Goal: Find specific page/section: Find specific page/section

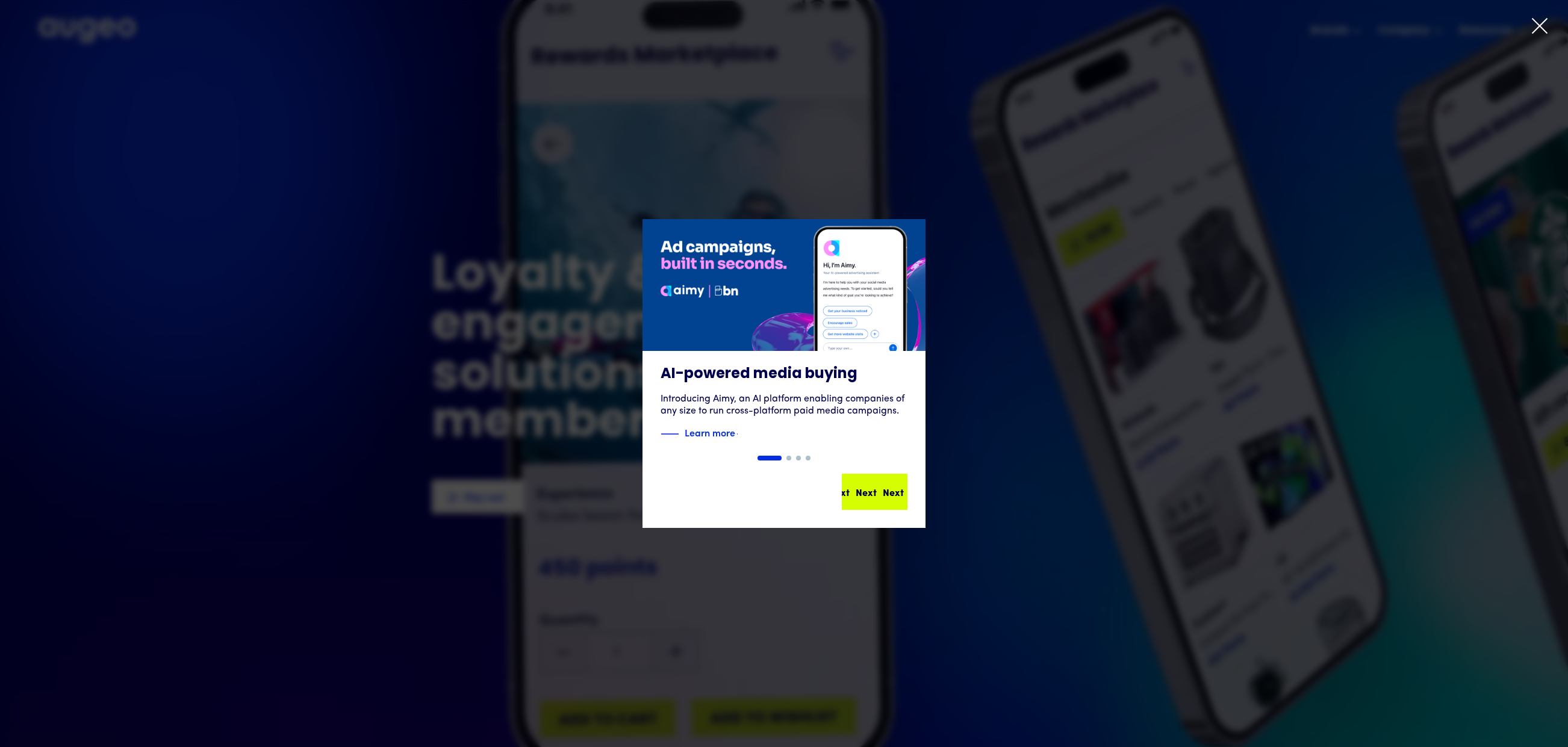
click at [899, 495] on div "Next Next Next Next" at bounding box center [880, 492] width 108 height 15
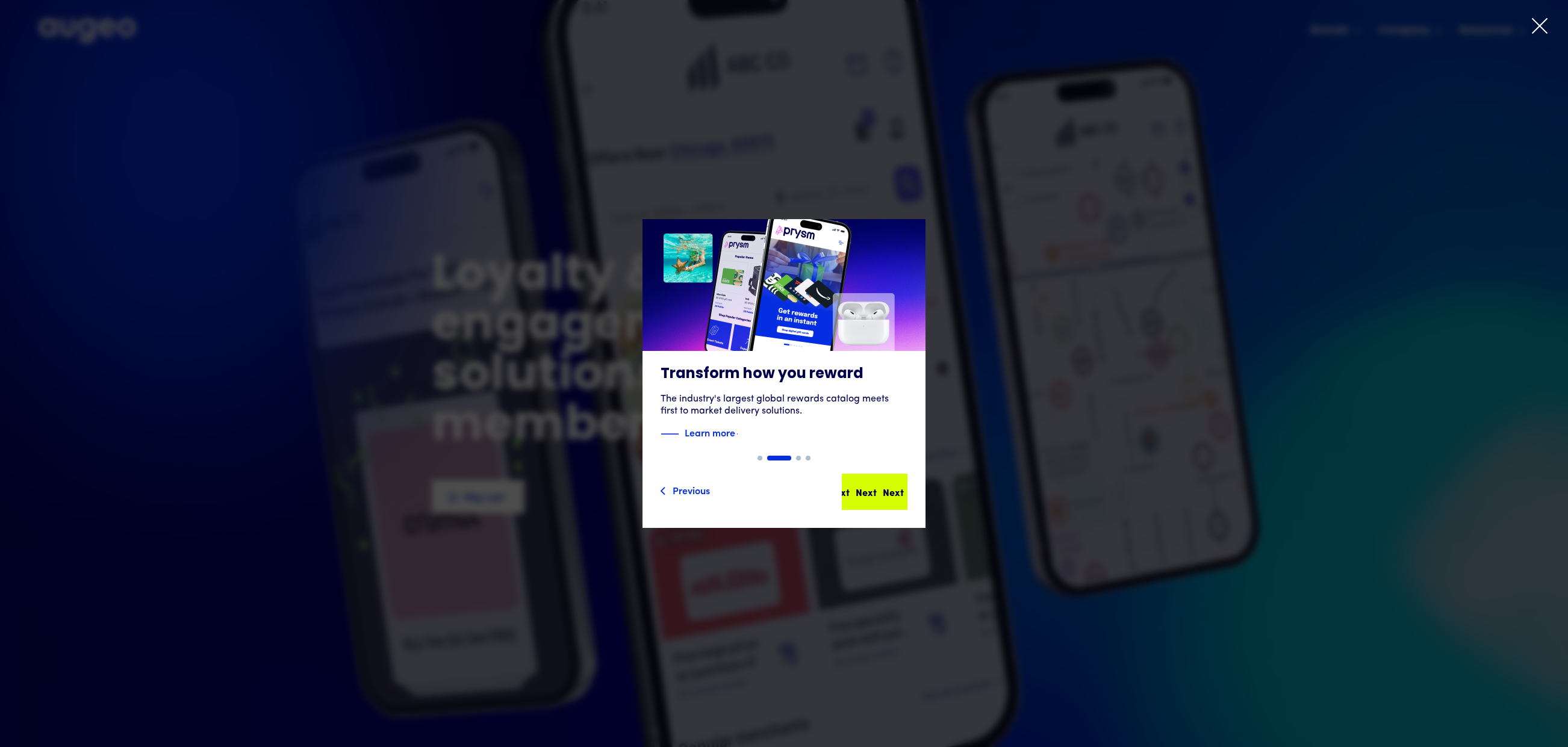
click at [909, 495] on div "Next" at bounding box center [920, 492] width 21 height 15
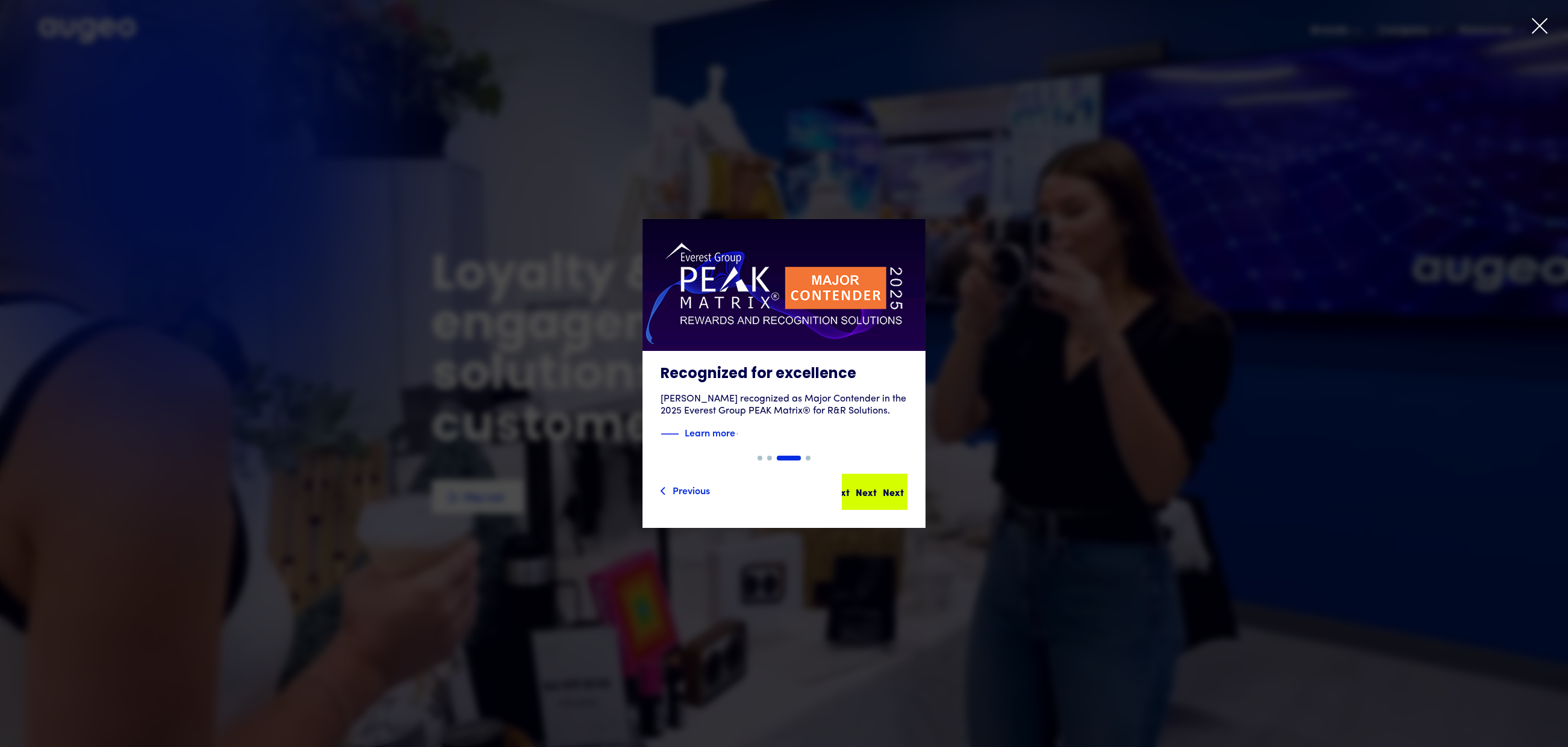
click at [909, 495] on div "Next" at bounding box center [920, 492] width 21 height 15
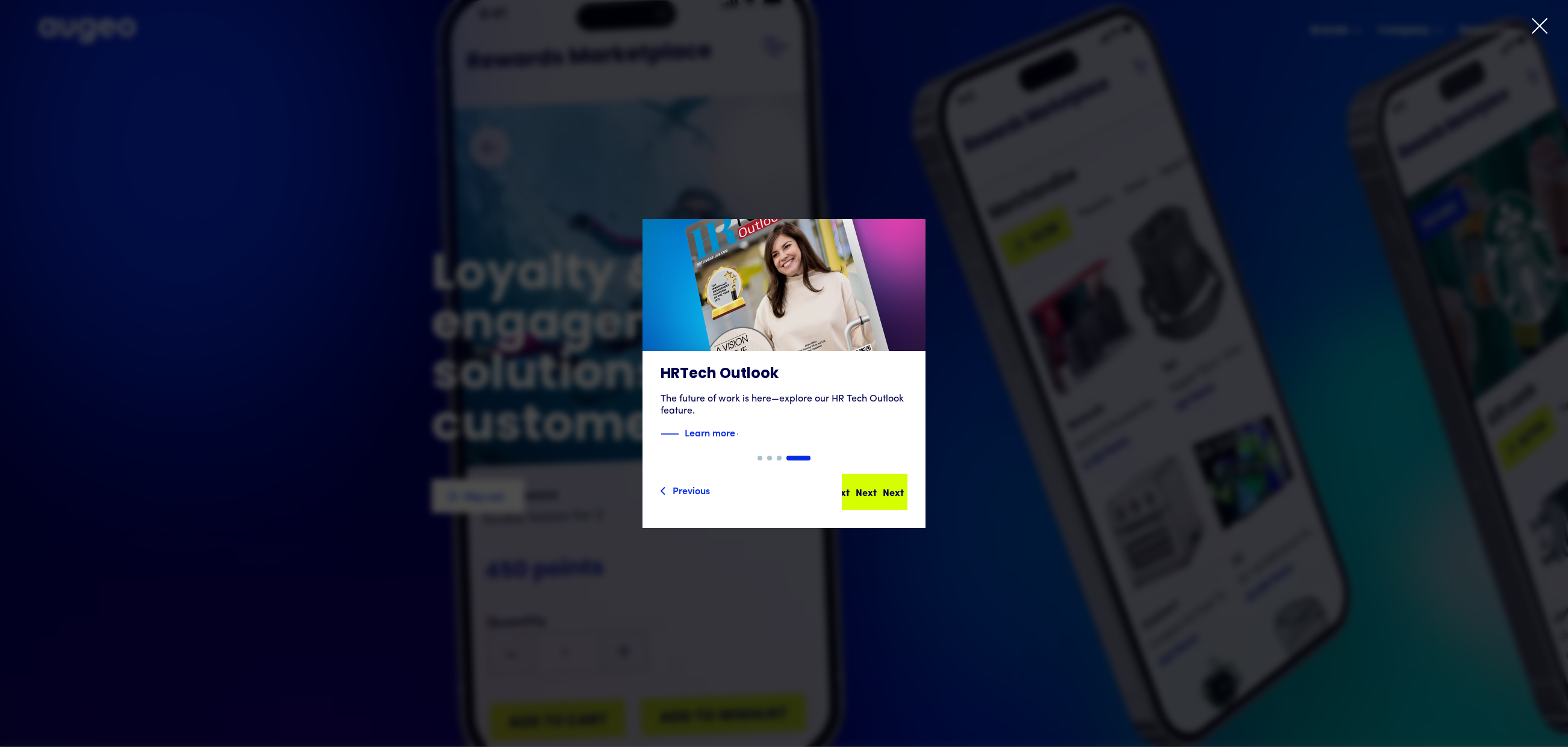
scroll to position [1, 0]
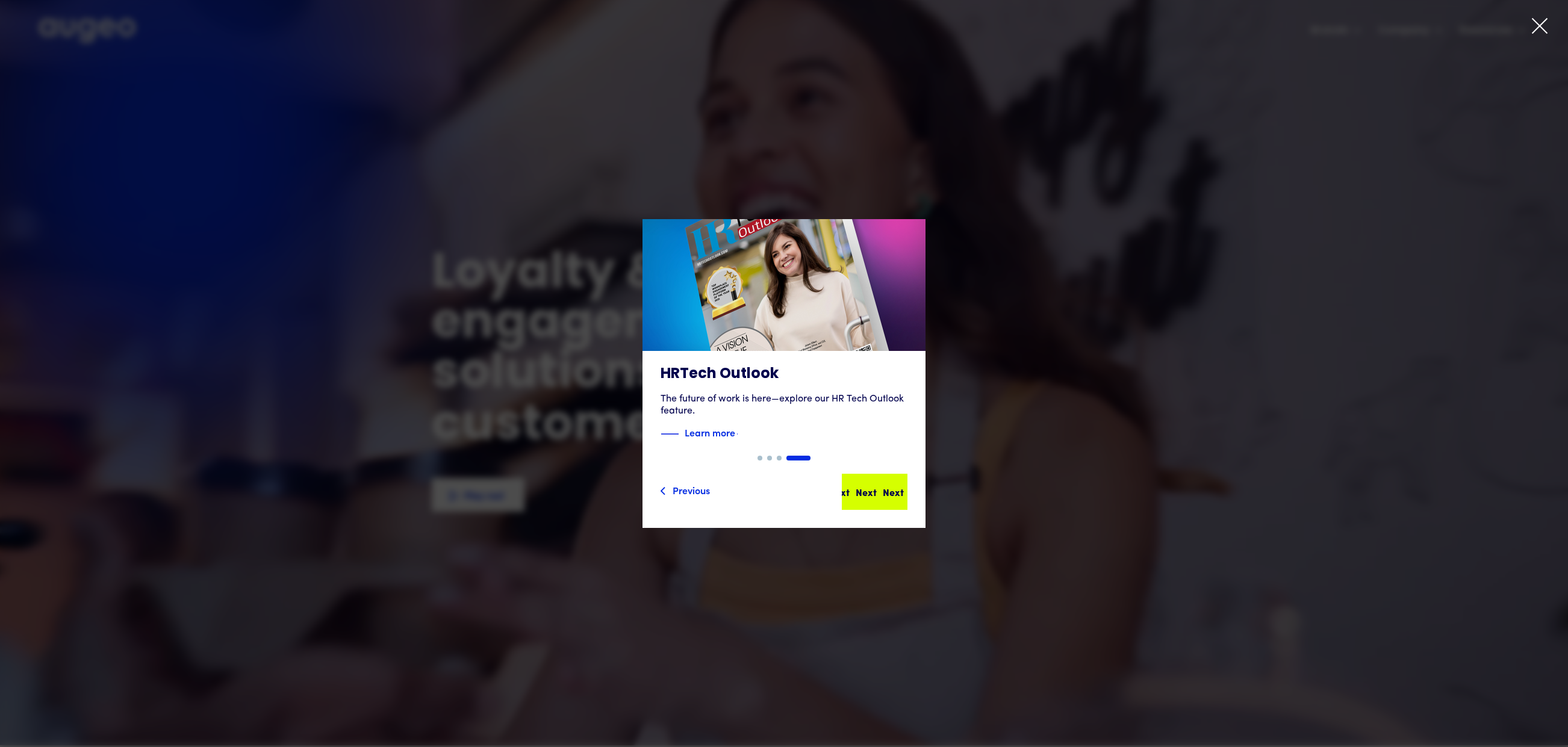
click at [899, 494] on div "Next Next Next Next" at bounding box center [880, 492] width 108 height 15
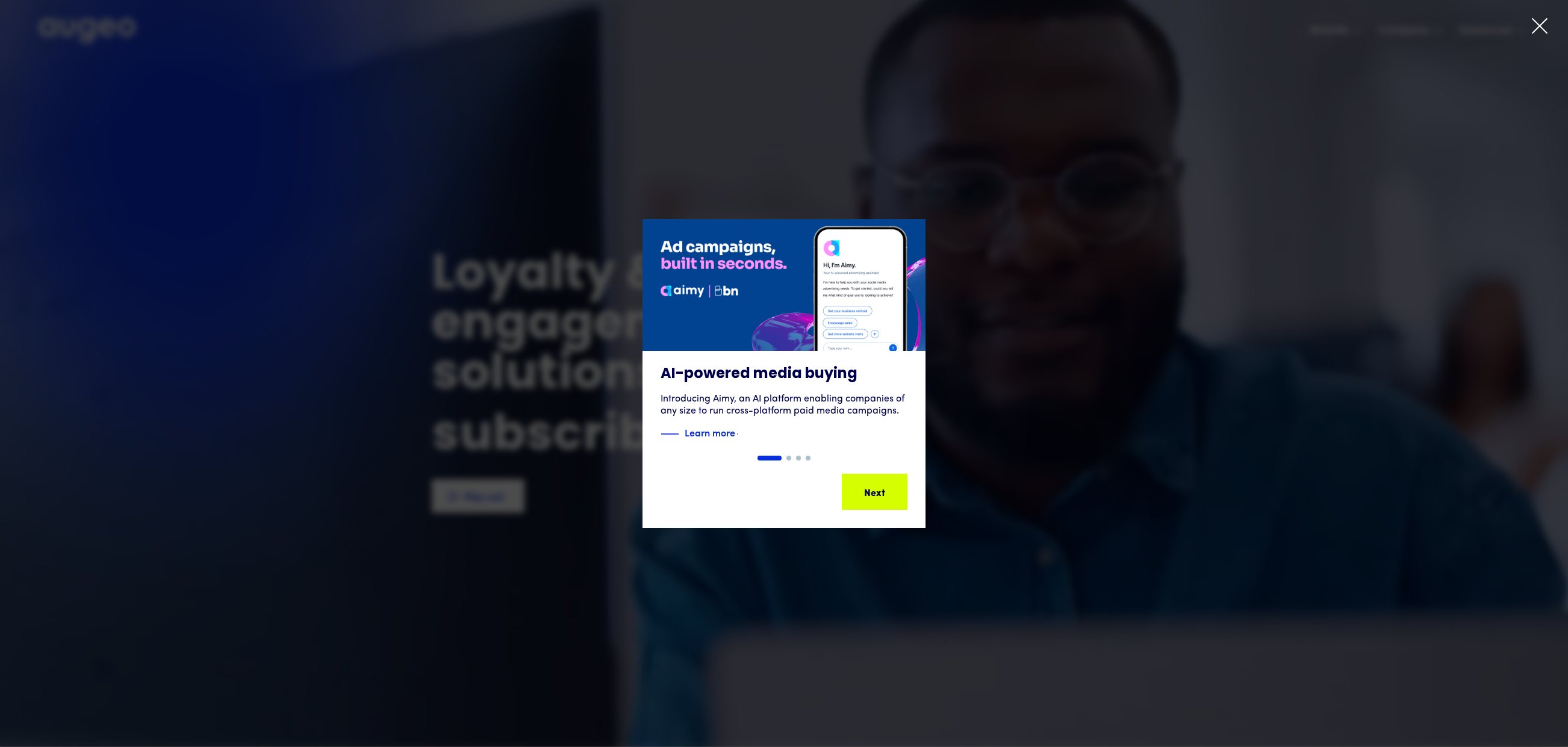
scroll to position [0, 0]
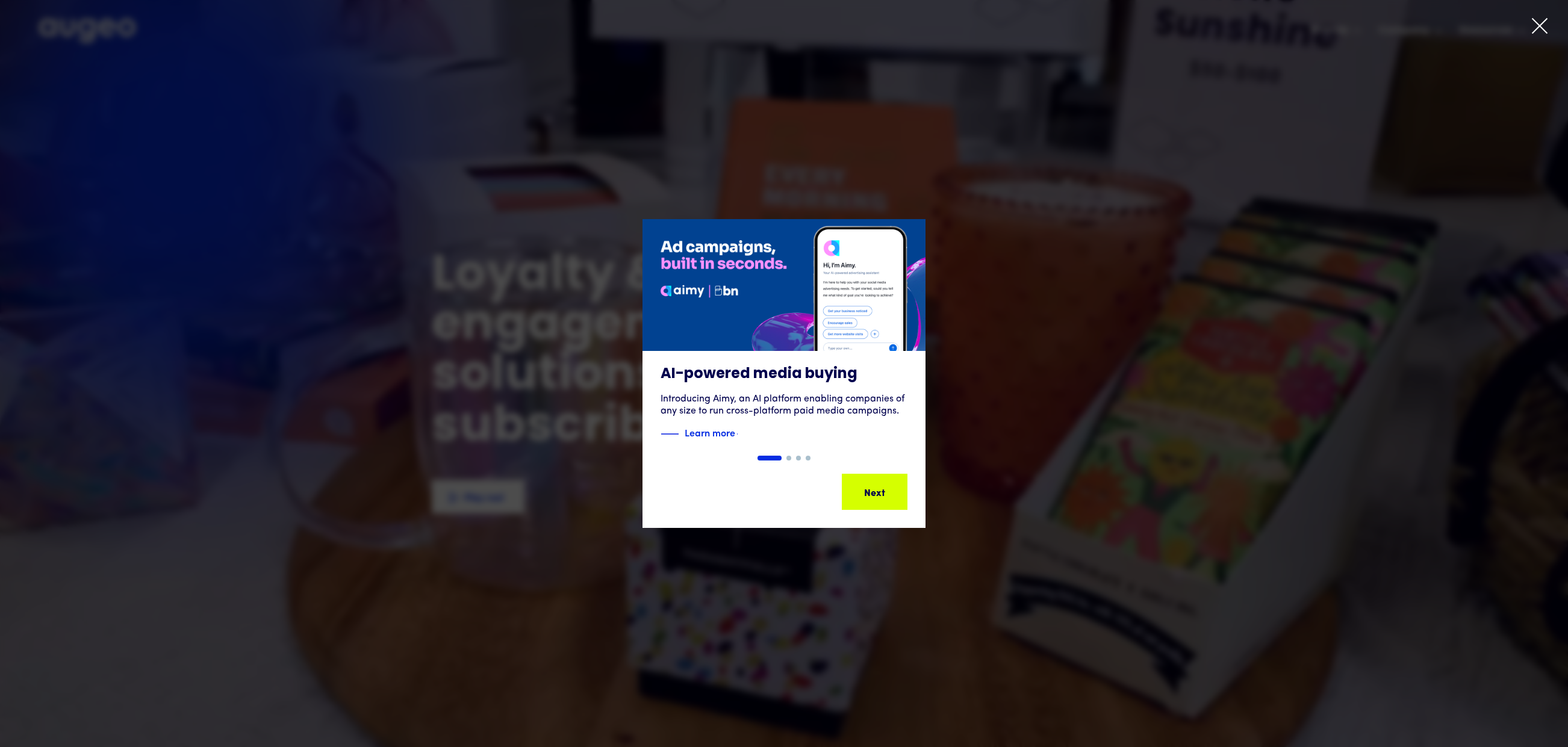
click at [909, 494] on div "Next" at bounding box center [920, 492] width 21 height 15
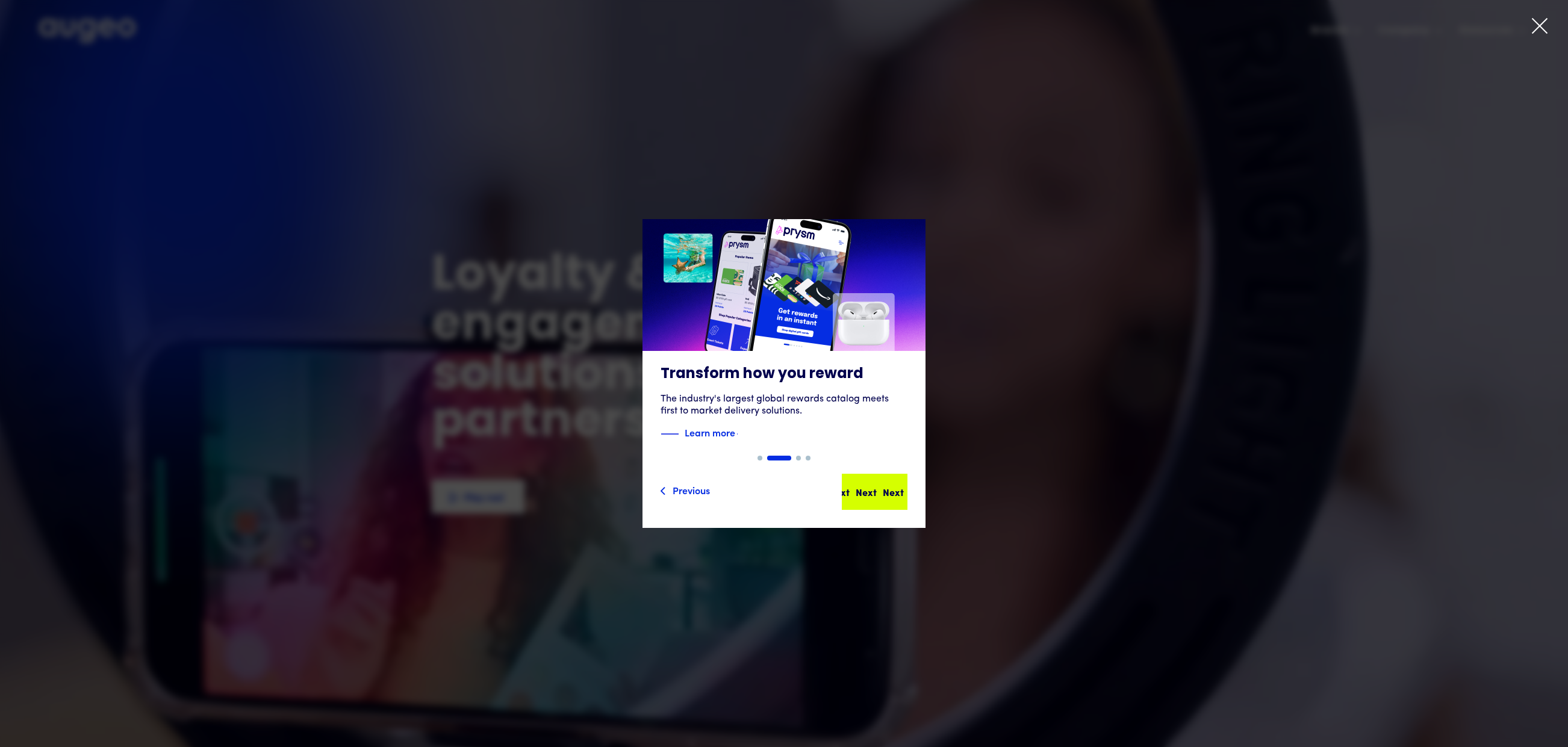
click at [909, 493] on div "Next" at bounding box center [920, 492] width 21 height 15
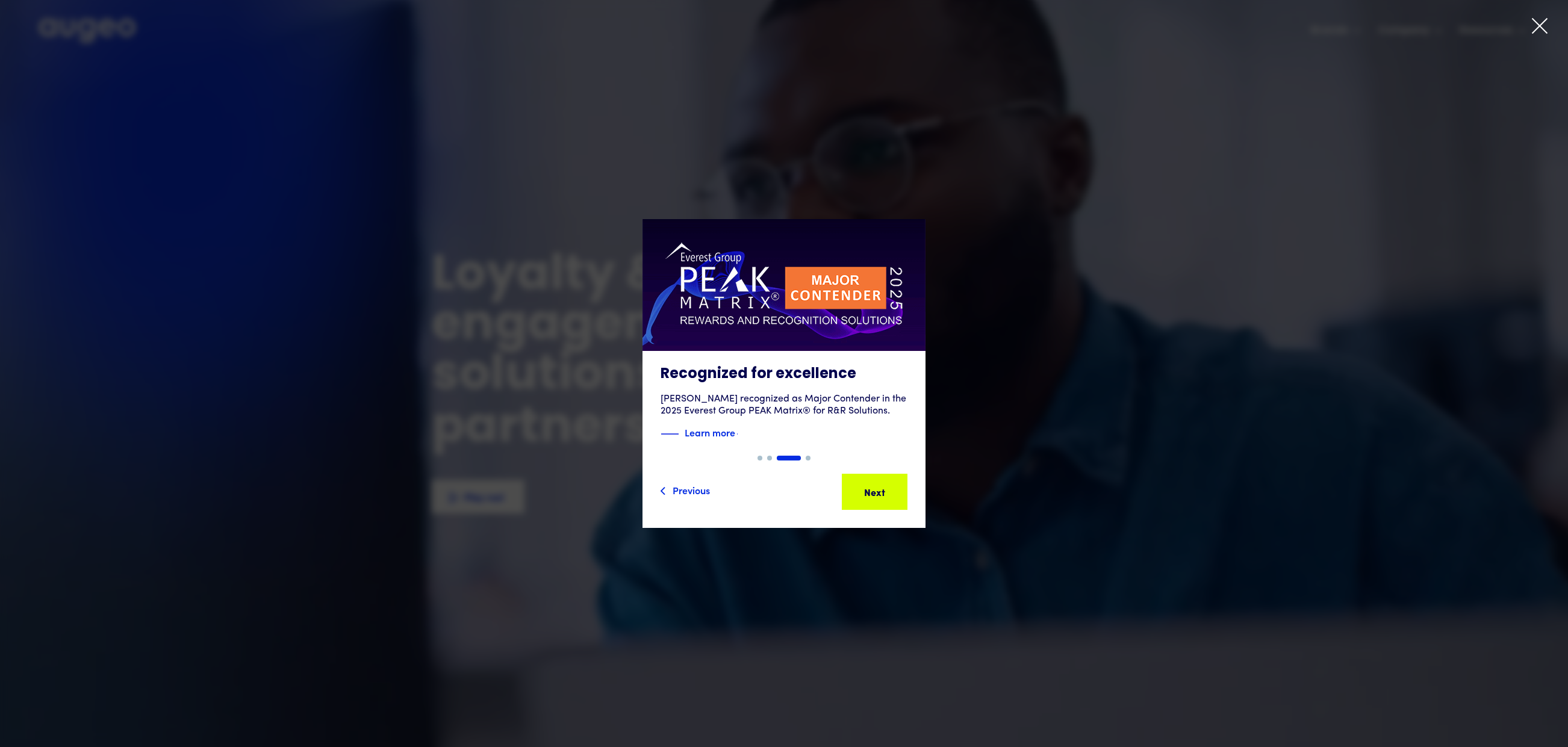
click at [970, 234] on div "3 of 4" at bounding box center [784, 374] width 1568 height 309
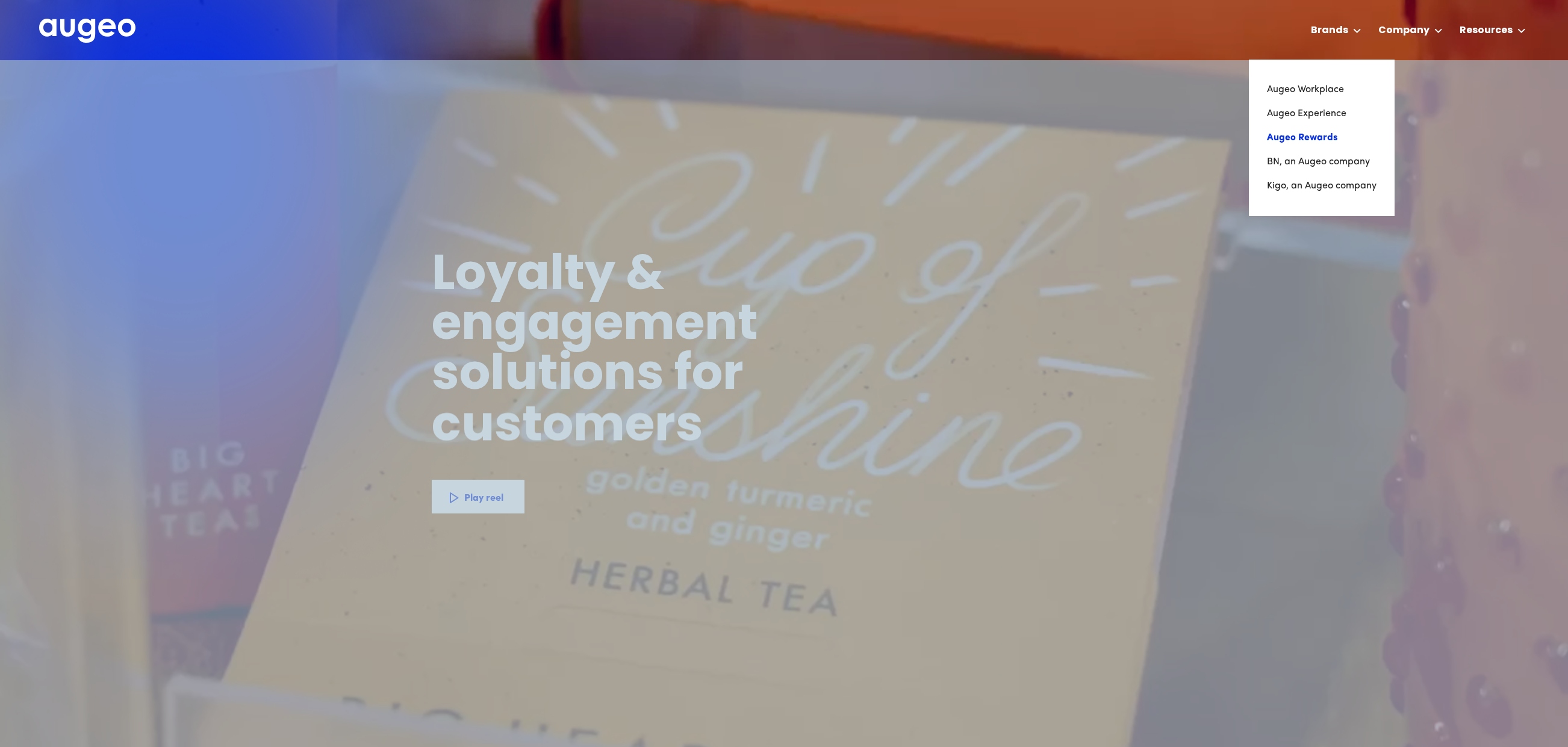
click at [1301, 133] on link "Augeo Rewards" at bounding box center [1322, 138] width 110 height 24
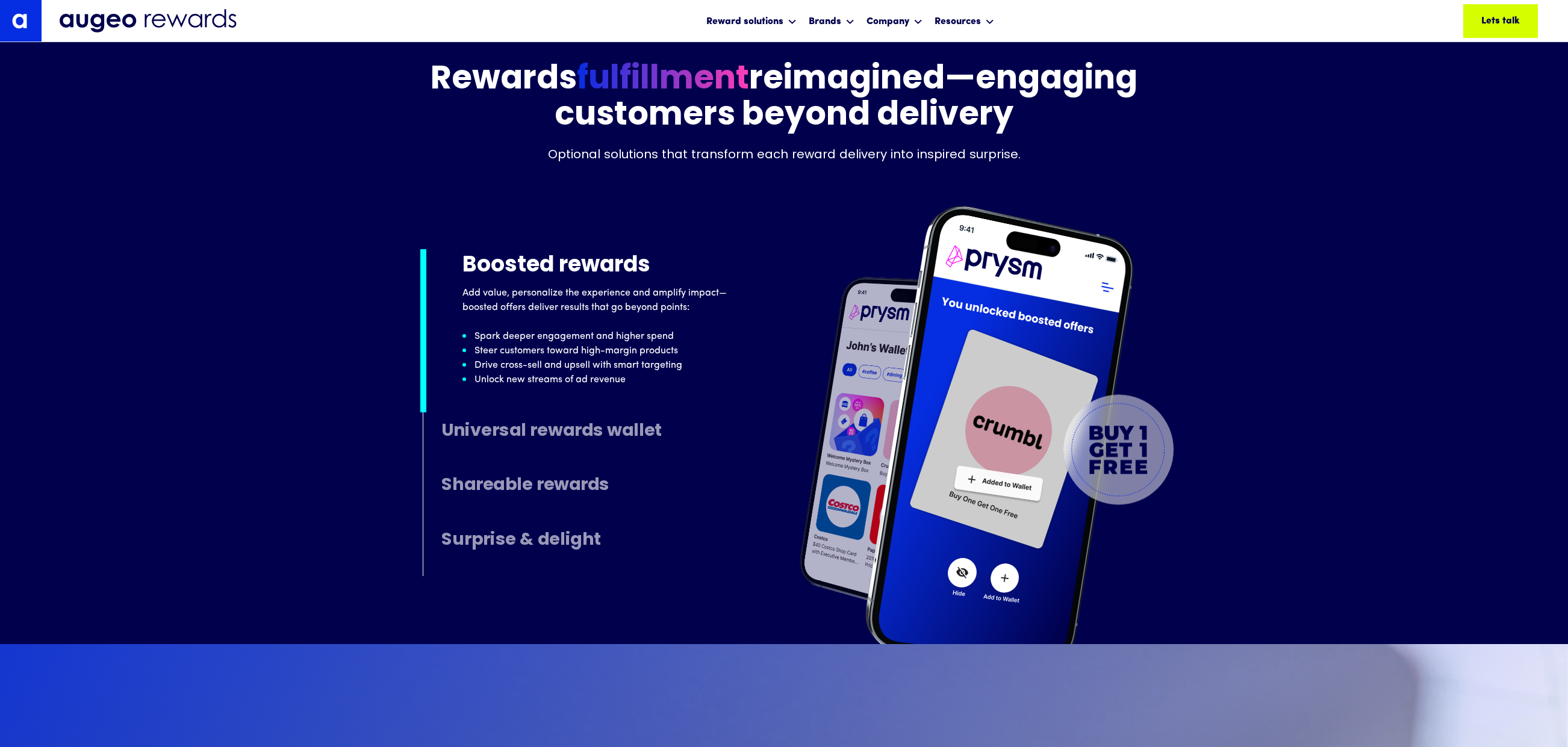
scroll to position [6205, 0]
